Goal: Task Accomplishment & Management: Manage account settings

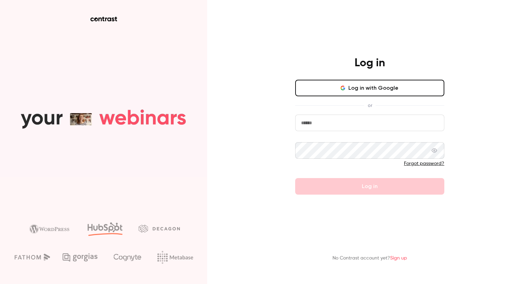
click at [373, 94] on button "Log in with Google" at bounding box center [369, 88] width 149 height 17
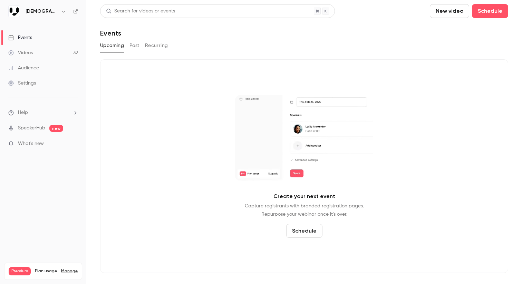
click at [60, 51] on link "Videos 32" at bounding box center [43, 52] width 86 height 15
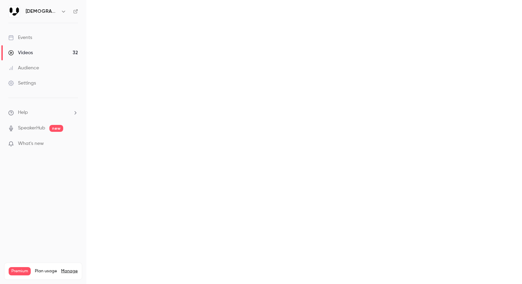
click at [51, 33] on link "Events" at bounding box center [43, 37] width 86 height 15
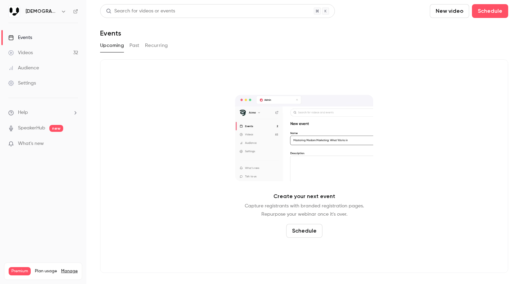
click at [53, 33] on link "Events" at bounding box center [43, 37] width 86 height 15
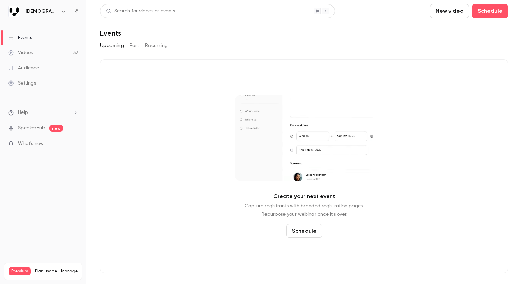
click at [136, 49] on button "Past" at bounding box center [135, 45] width 10 height 11
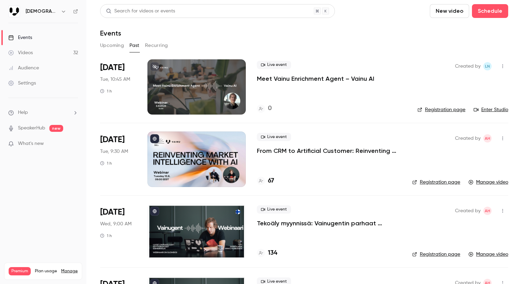
click at [504, 69] on button "button" at bounding box center [502, 66] width 11 height 11
click at [372, 77] on div at bounding box center [261, 142] width 522 height 284
click at [345, 78] on p "Meet Vainu Enrichment Agent – Vainu AI" at bounding box center [315, 79] width 117 height 8
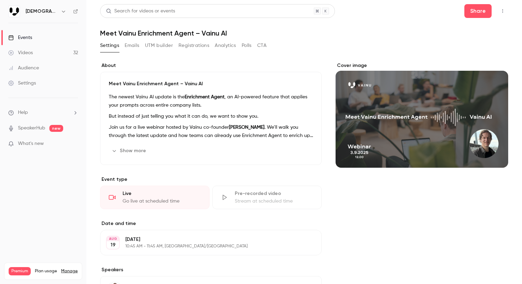
click at [499, 15] on button "button" at bounding box center [502, 11] width 11 height 11
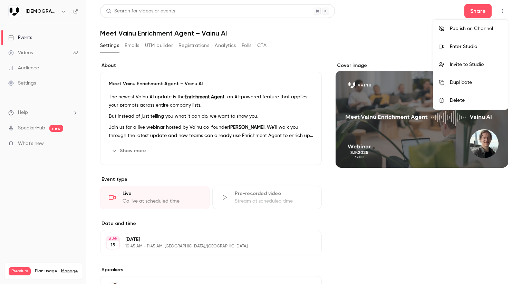
click at [221, 89] on div at bounding box center [261, 142] width 522 height 284
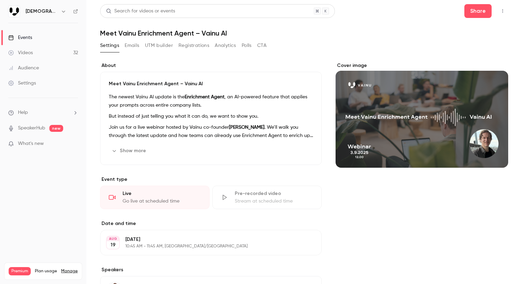
click at [138, 244] on p "10:45 AM - 11:45 AM, [GEOGRAPHIC_DATA]/[GEOGRAPHIC_DATA]" at bounding box center [205, 247] width 160 height 6
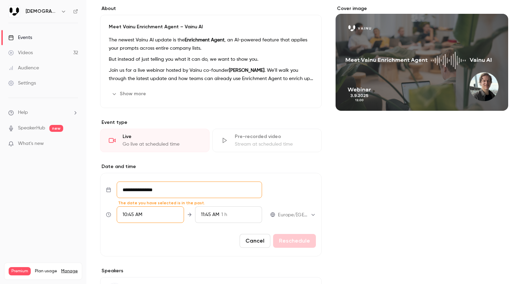
scroll to position [51, 0]
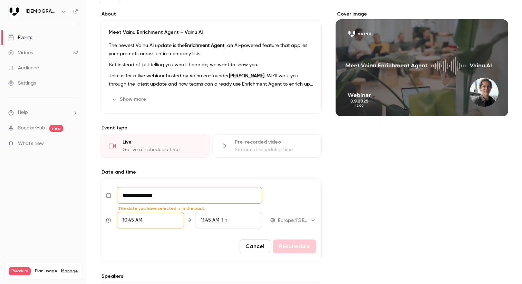
click at [451, 69] on div "Cover image" at bounding box center [422, 64] width 173 height 106
click at [0, 0] on input "Cover image" at bounding box center [0, 0] width 0 height 0
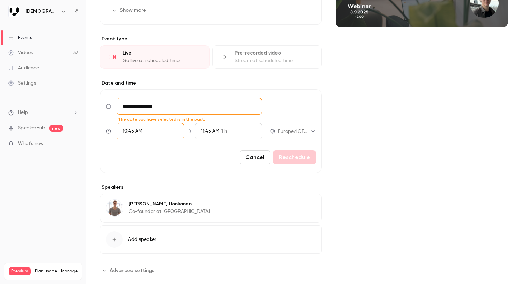
scroll to position [153, 0]
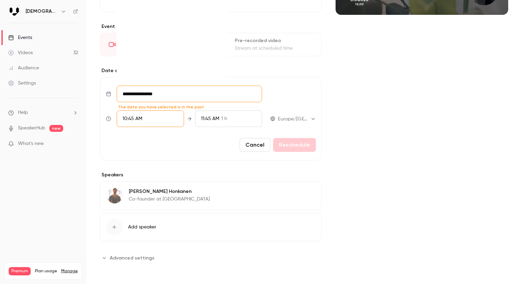
click at [157, 96] on input "**********" at bounding box center [189, 94] width 145 height 17
click at [188, 53] on div "28" at bounding box center [186, 53] width 11 height 10
type input "**********"
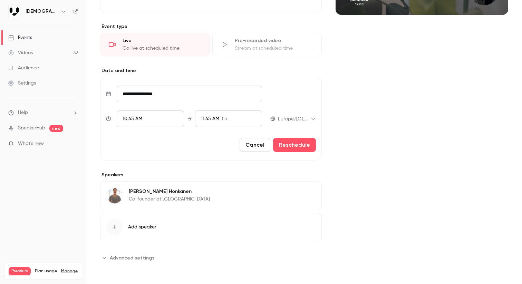
click at [147, 118] on div "10:45 AM" at bounding box center [150, 119] width 67 height 17
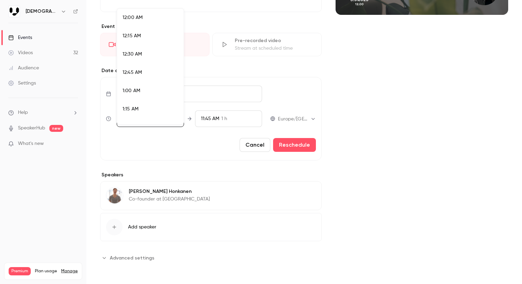
scroll to position [738, 0]
click at [196, 145] on div at bounding box center [261, 142] width 522 height 284
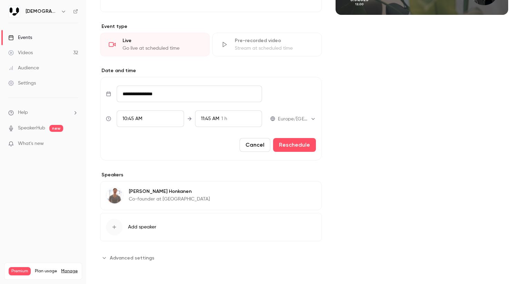
click at [167, 118] on div "10:45 AM" at bounding box center [150, 119] width 67 height 17
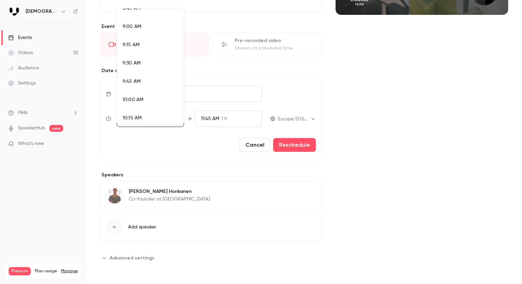
scroll to position [649, 0]
click at [162, 32] on li "9:00 AM" at bounding box center [150, 27] width 67 height 18
click at [198, 151] on div at bounding box center [261, 142] width 522 height 284
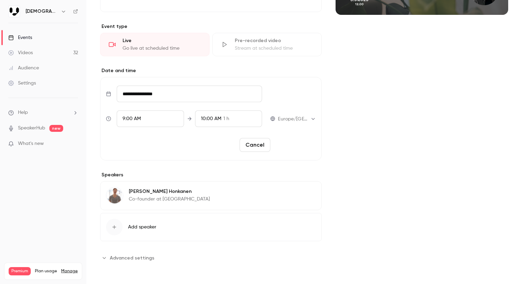
click at [287, 148] on button "Reschedule" at bounding box center [294, 145] width 43 height 14
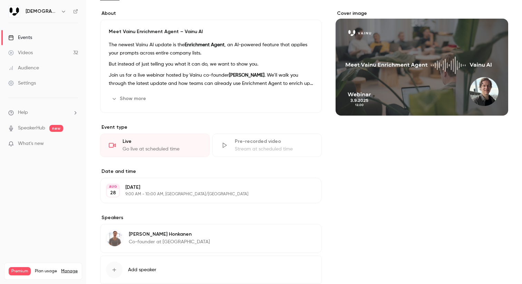
scroll to position [0, 0]
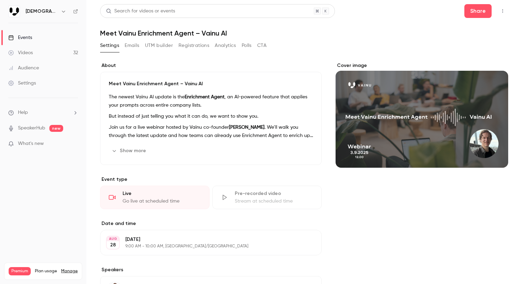
click at [135, 155] on button "Show more" at bounding box center [129, 150] width 41 height 11
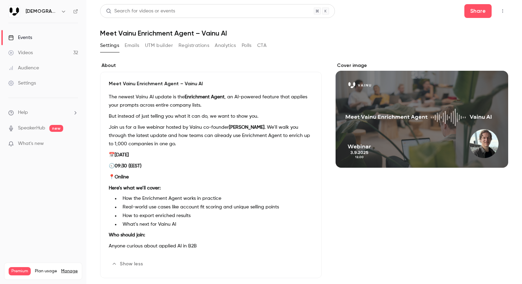
click at [129, 156] on strong "[DATE]" at bounding box center [122, 155] width 14 height 5
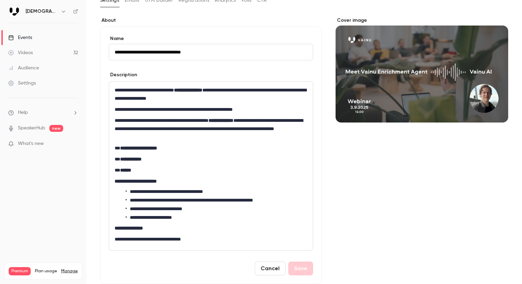
scroll to position [49, 0]
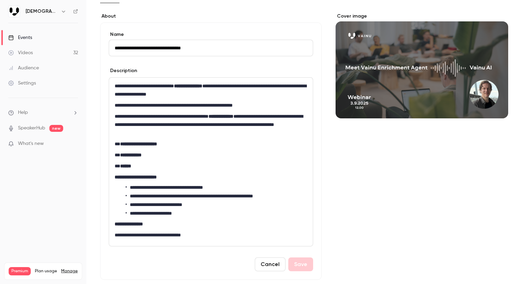
click at [138, 144] on strong "**********" at bounding box center [138, 144] width 37 height 5
click at [134, 144] on strong "**********" at bounding box center [138, 144] width 37 height 5
drag, startPoint x: 159, startPoint y: 156, endPoint x: 107, endPoint y: 144, distance: 53.4
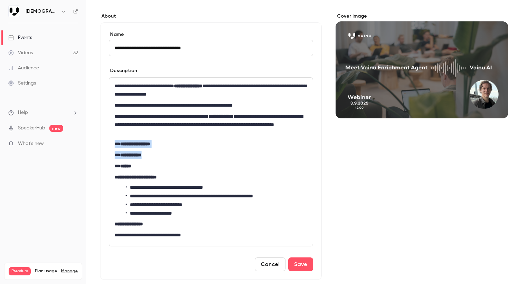
click at [106, 145] on div "**********" at bounding box center [211, 151] width 222 height 258
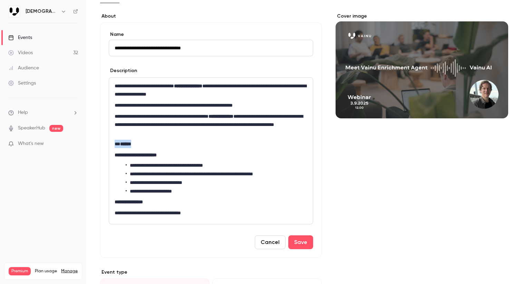
drag, startPoint x: 140, startPoint y: 145, endPoint x: 103, endPoint y: 144, distance: 37.0
click at [103, 144] on div "**********" at bounding box center [211, 140] width 222 height 236
click at [205, 131] on p "**********" at bounding box center [211, 124] width 193 height 25
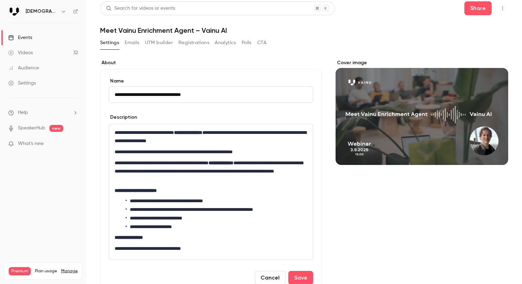
scroll to position [0, 0]
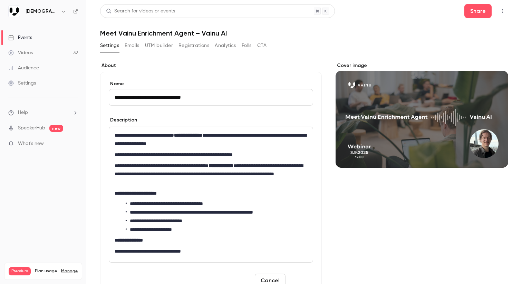
click at [305, 277] on button "Save" at bounding box center [300, 281] width 25 height 14
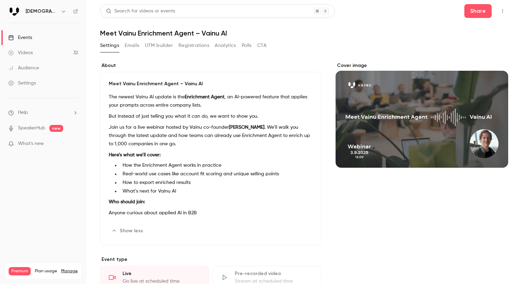
click at [381, 158] on div "Cover image" at bounding box center [422, 115] width 173 height 106
click at [0, 0] on input "Cover image" at bounding box center [0, 0] width 0 height 0
click at [364, 157] on div "Cover image" at bounding box center [422, 115] width 173 height 106
click at [0, 0] on input "Cover image" at bounding box center [0, 0] width 0 height 0
click at [506, 13] on button "button" at bounding box center [502, 11] width 11 height 11
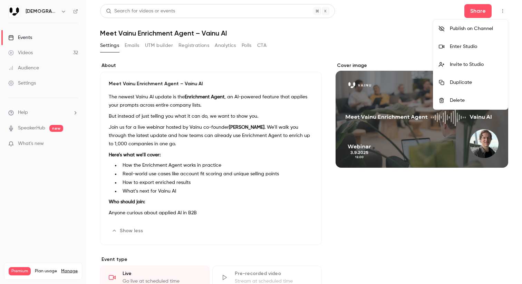
click at [485, 9] on div at bounding box center [261, 142] width 522 height 284
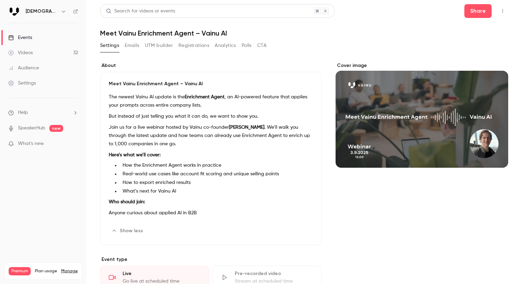
click at [485, 9] on button "Share" at bounding box center [477, 11] width 27 height 14
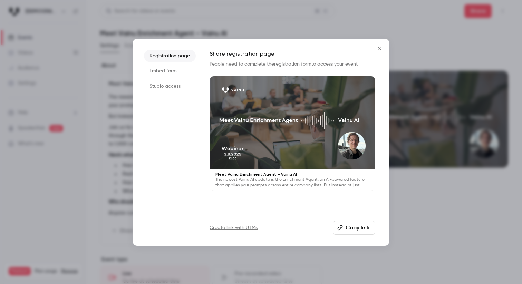
click at [354, 229] on button "Copy link" at bounding box center [354, 228] width 42 height 14
click at [245, 230] on link "Create link with UTMs" at bounding box center [234, 227] width 48 height 7
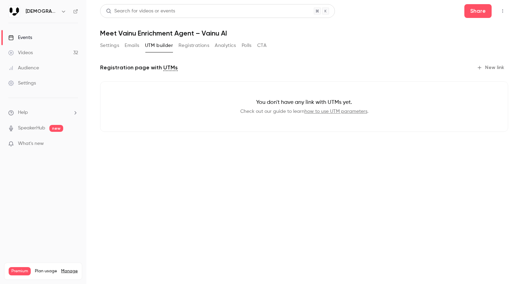
click at [499, 66] on button "New link" at bounding box center [491, 67] width 34 height 11
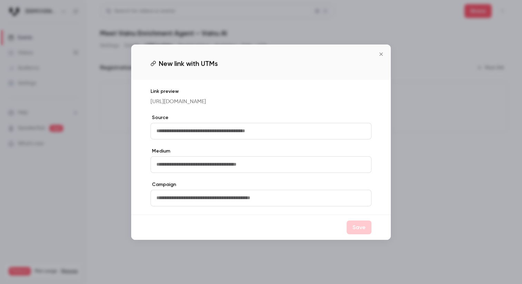
click at [239, 127] on input "text" at bounding box center [261, 131] width 221 height 17
type input "**********"
click at [363, 240] on div "Save" at bounding box center [261, 227] width 260 height 25
click at [367, 232] on button "Save" at bounding box center [359, 228] width 25 height 14
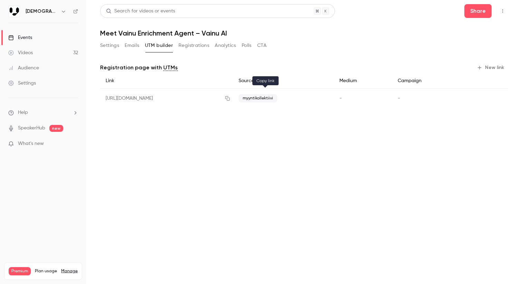
click at [233, 103] on button "button" at bounding box center [227, 98] width 11 height 11
click at [54, 142] on p "What's new" at bounding box center [37, 143] width 59 height 7
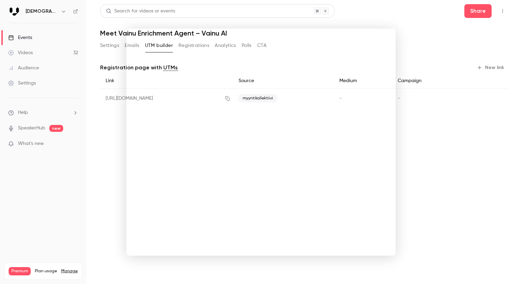
click at [517, 162] on div at bounding box center [261, 142] width 522 height 284
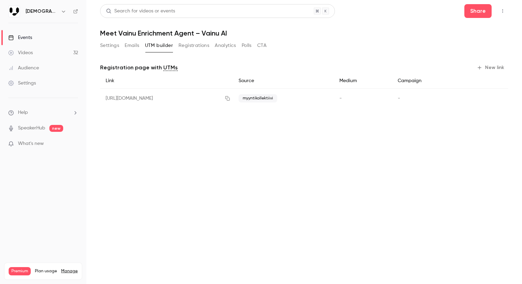
click at [198, 100] on div "[URL][DOMAIN_NAME]" at bounding box center [166, 99] width 133 height 20
click at [108, 45] on button "Settings" at bounding box center [109, 45] width 19 height 11
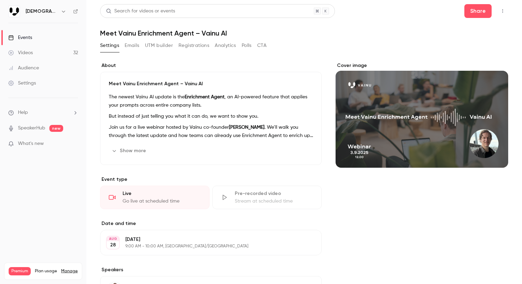
click at [387, 86] on div "Cover image" at bounding box center [422, 115] width 173 height 106
click at [0, 0] on input "Cover image" at bounding box center [0, 0] width 0 height 0
click at [498, 153] on icon "Cover image" at bounding box center [496, 156] width 8 height 6
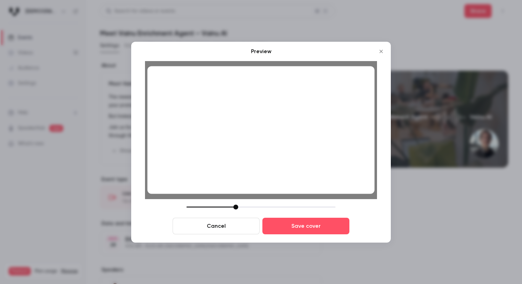
click at [317, 234] on div "Preview Cancel Save cover" at bounding box center [261, 142] width 260 height 201
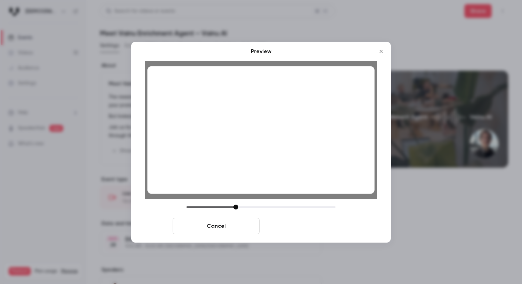
click at [318, 228] on button "Save cover" at bounding box center [305, 226] width 87 height 17
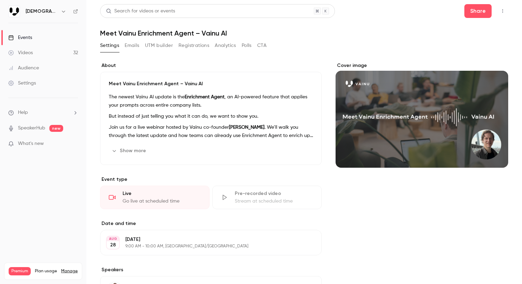
click at [505, 13] on icon "button" at bounding box center [503, 11] width 6 height 5
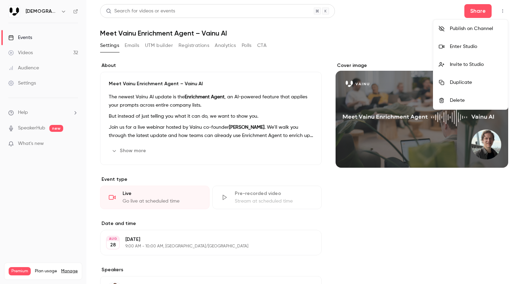
click at [485, 60] on li "Invite to Studio" at bounding box center [470, 65] width 75 height 18
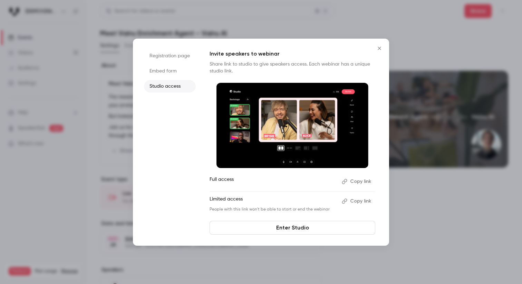
click at [381, 49] on icon "Close" at bounding box center [379, 49] width 8 height 6
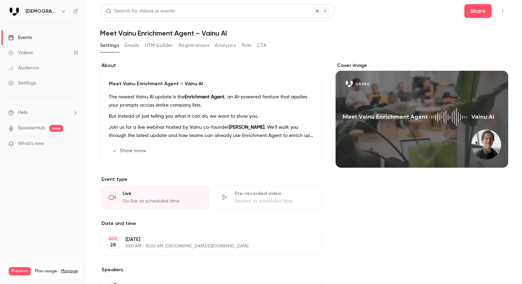
click at [507, 8] on button "button" at bounding box center [502, 11] width 11 height 11
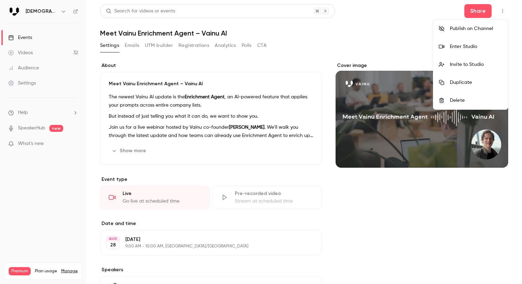
click at [377, 47] on div at bounding box center [261, 142] width 522 height 284
